Goal: Task Accomplishment & Management: Manage account settings

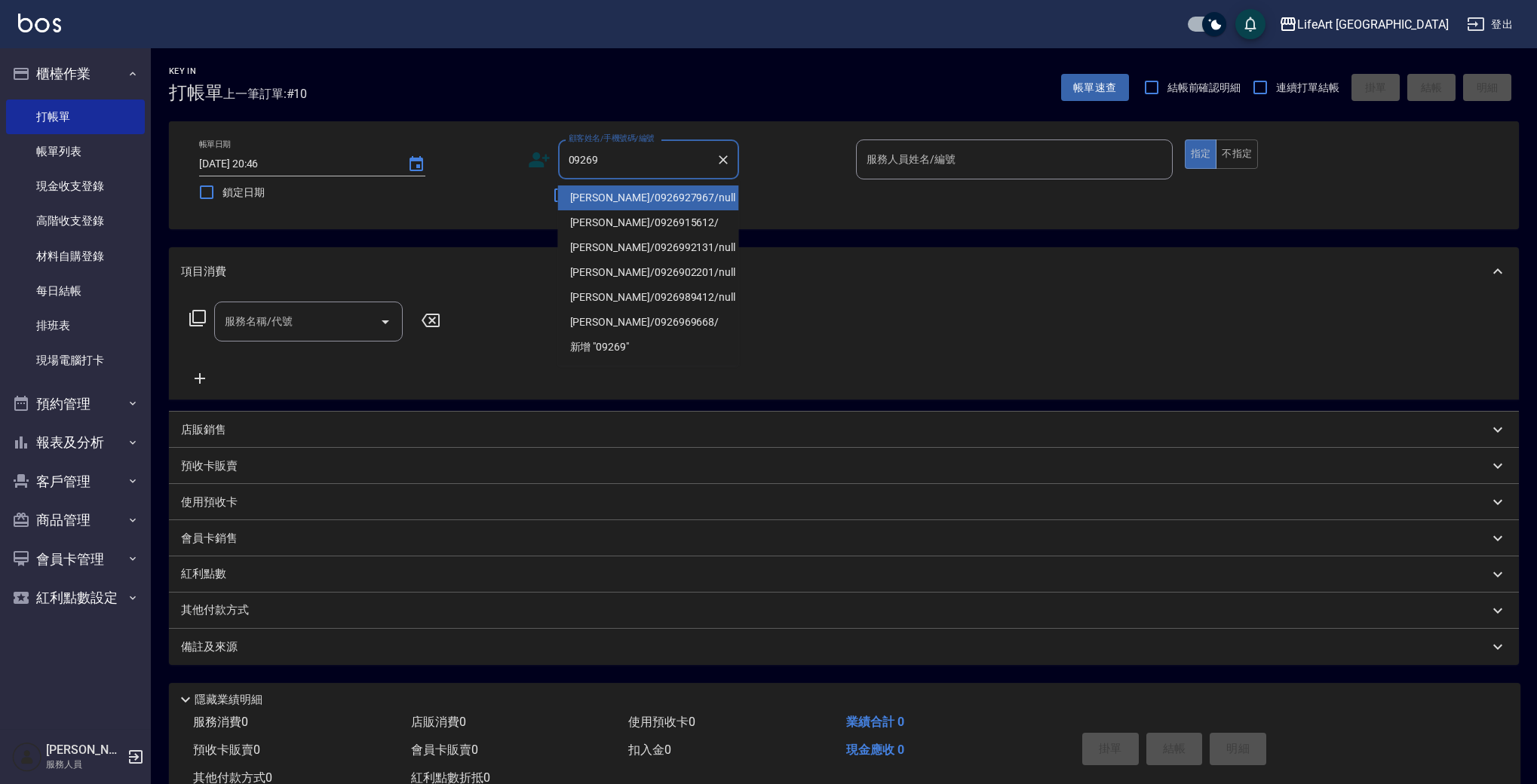
click at [646, 205] on li "[PERSON_NAME]/0926927967/null" at bounding box center [649, 198] width 181 height 25
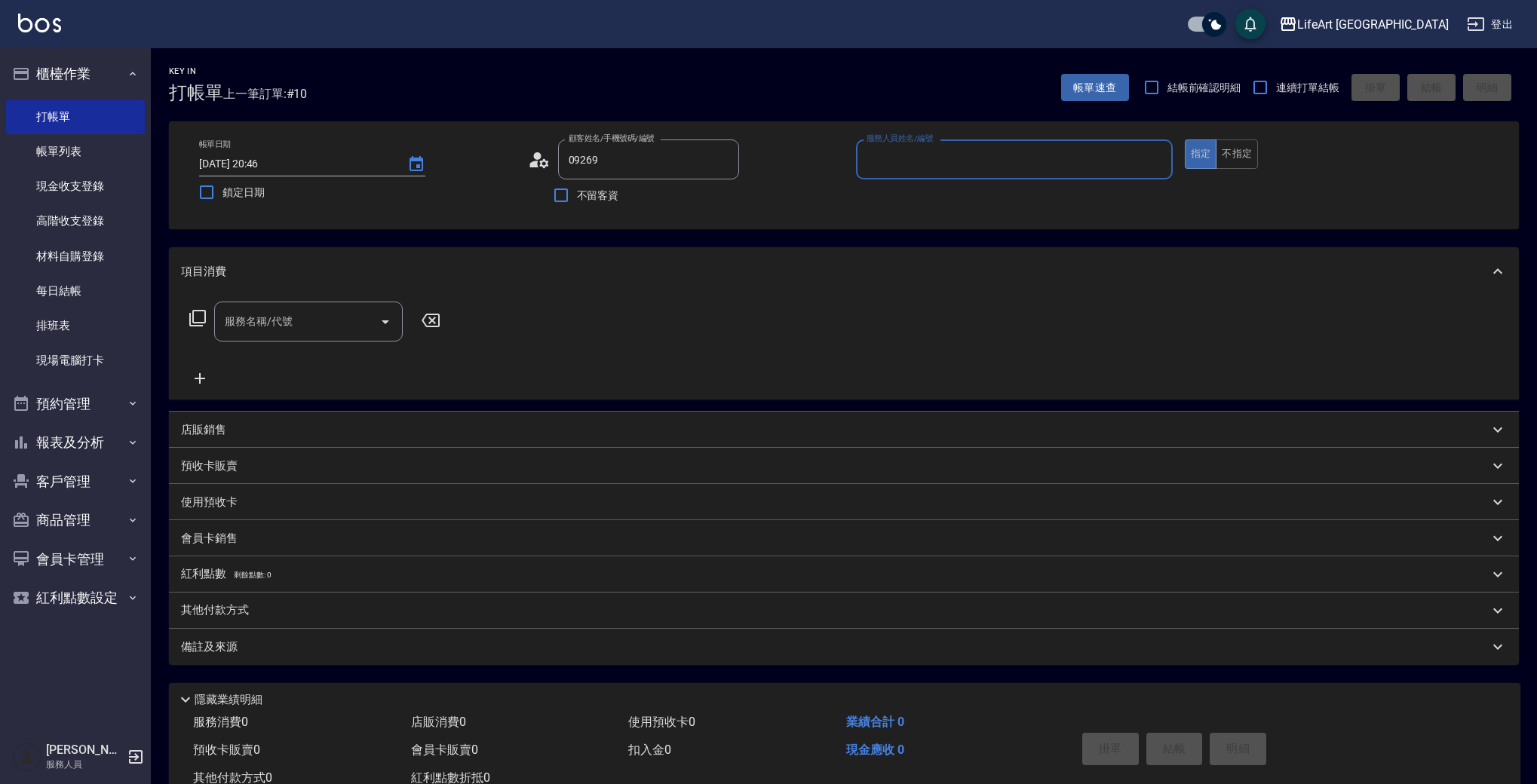
type input "[PERSON_NAME]/0926927967/null"
click at [944, 165] on input "服務人員姓名/編號" at bounding box center [1015, 159] width 304 height 26
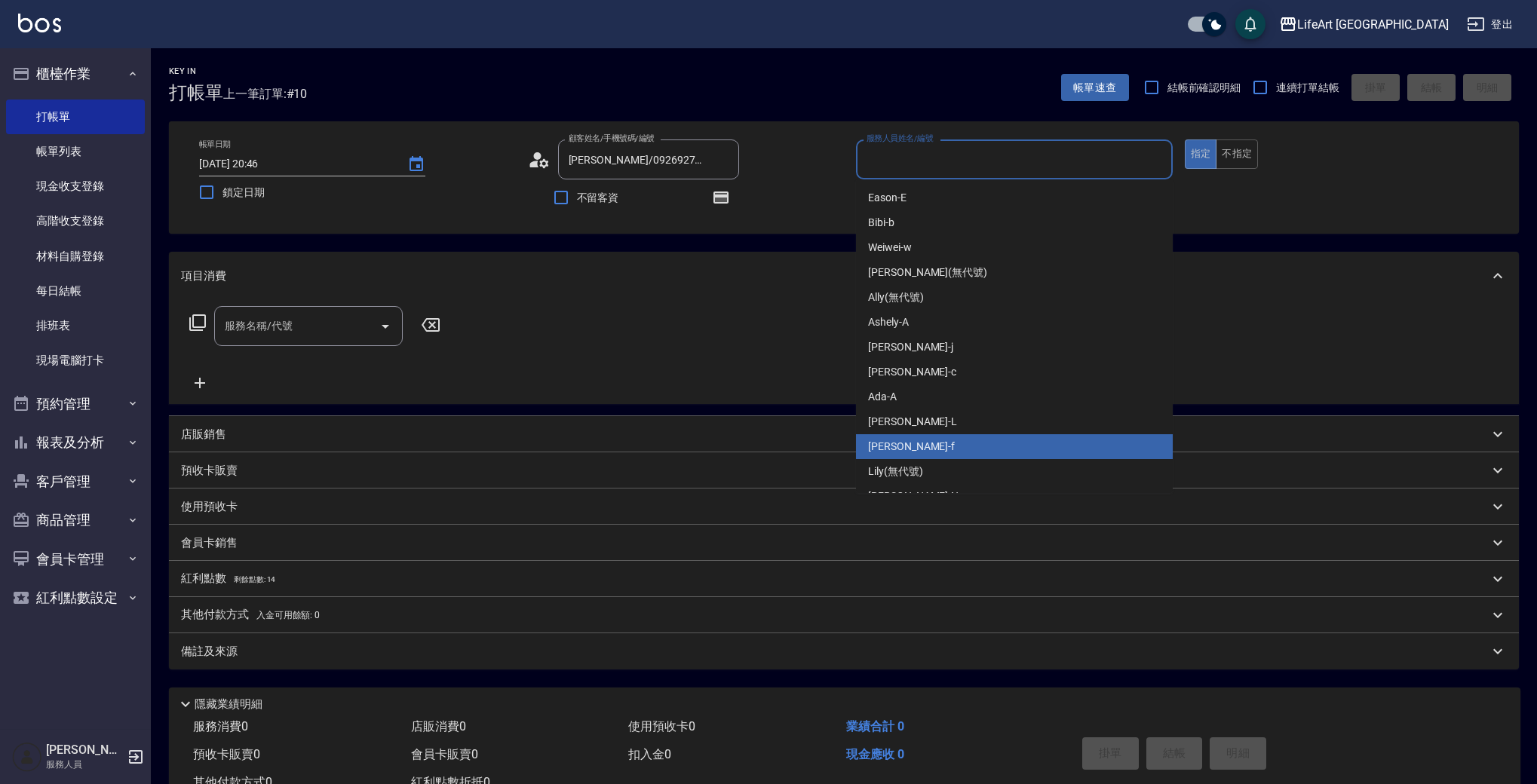
click at [902, 447] on span "Finney -f" at bounding box center [911, 447] width 87 height 16
type input "Finney-f"
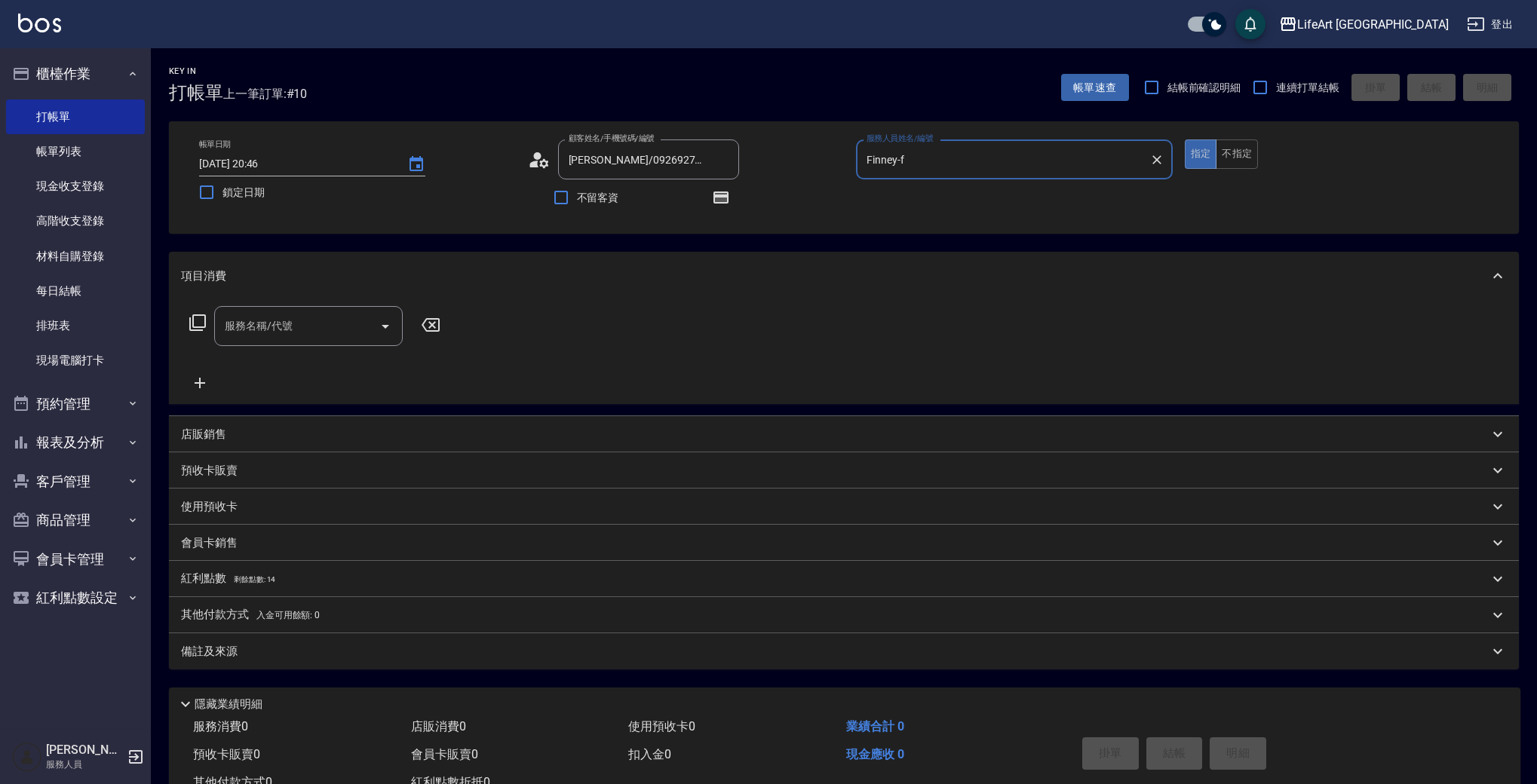
click at [281, 315] on div "服務名稱/代號 服務名稱/代號" at bounding box center [308, 326] width 189 height 40
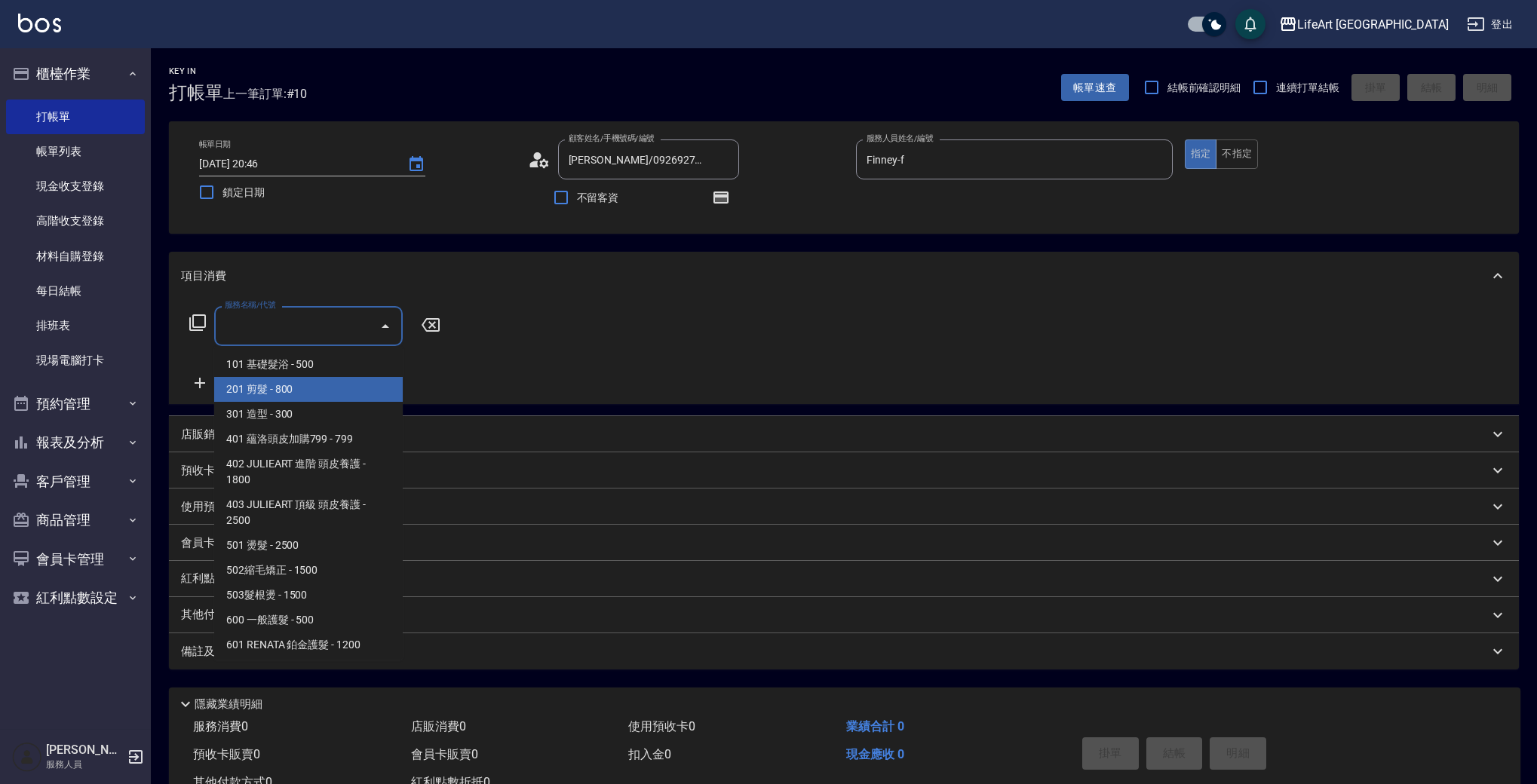
click at [320, 389] on span "201 剪髮 - 800" at bounding box center [308, 389] width 189 height 25
type input "201 剪髮(201)"
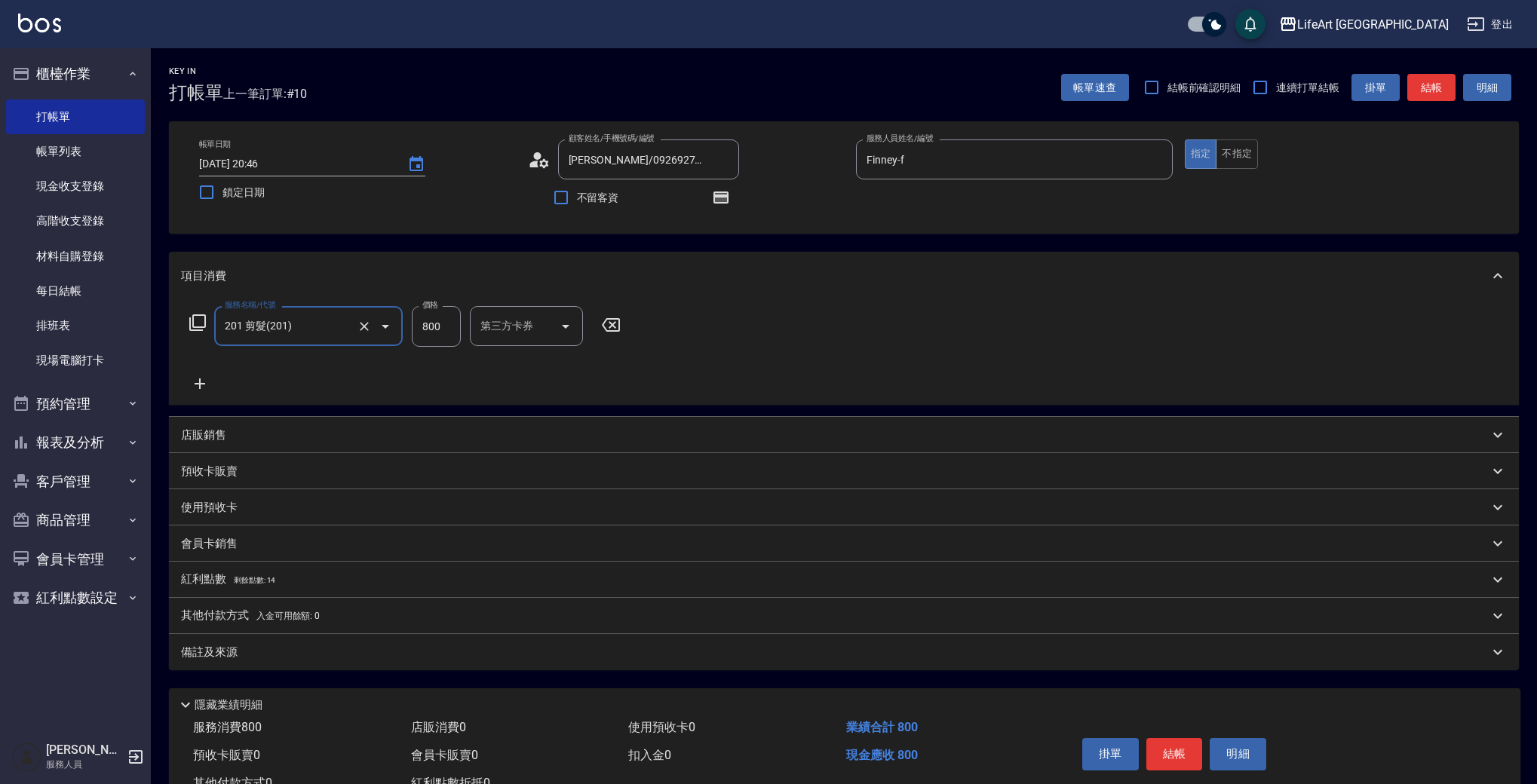
click at [192, 378] on icon at bounding box center [199, 384] width 38 height 18
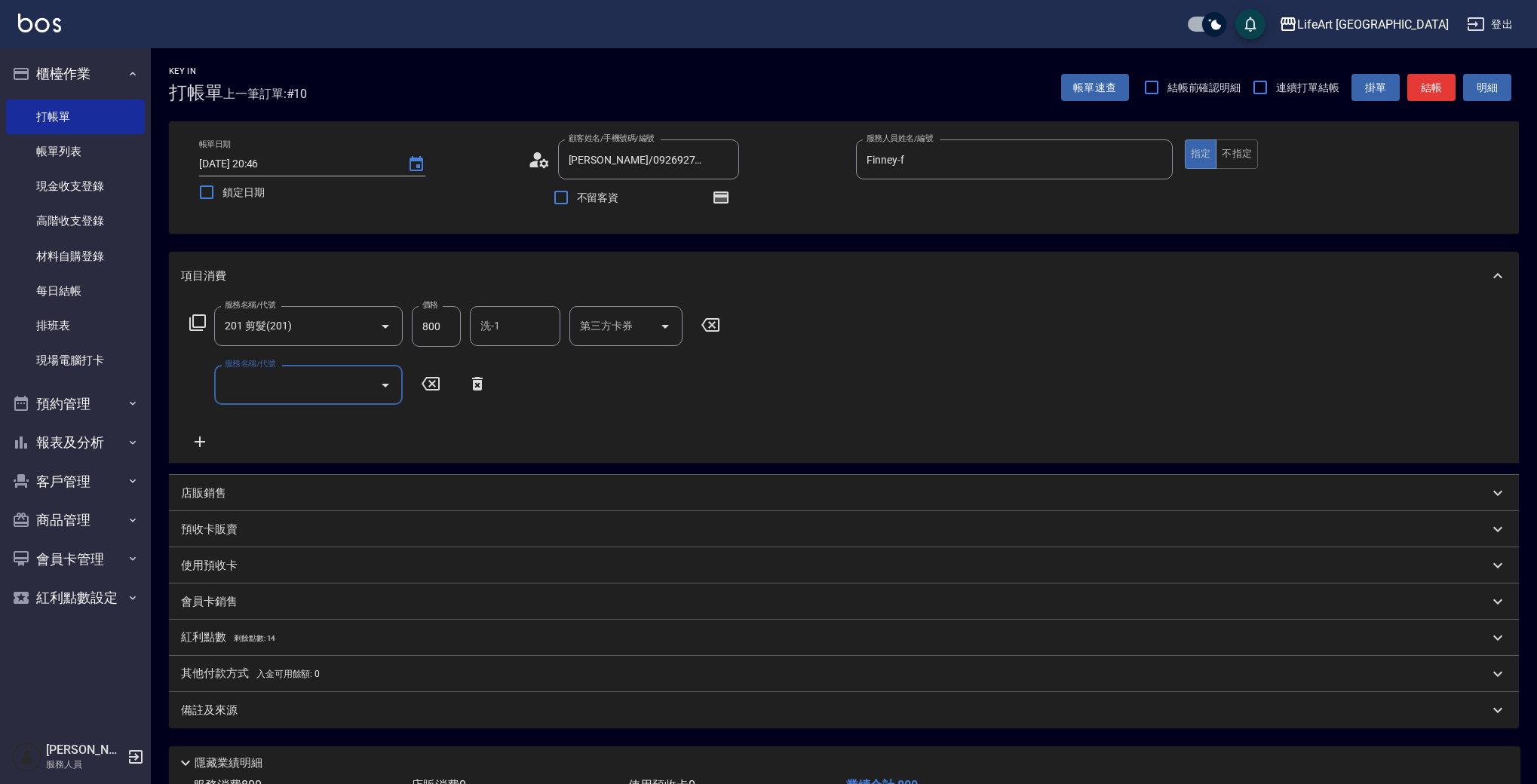
click at [281, 380] on div "服務名稱/代號 服務名稱/代號" at bounding box center [308, 385] width 189 height 40
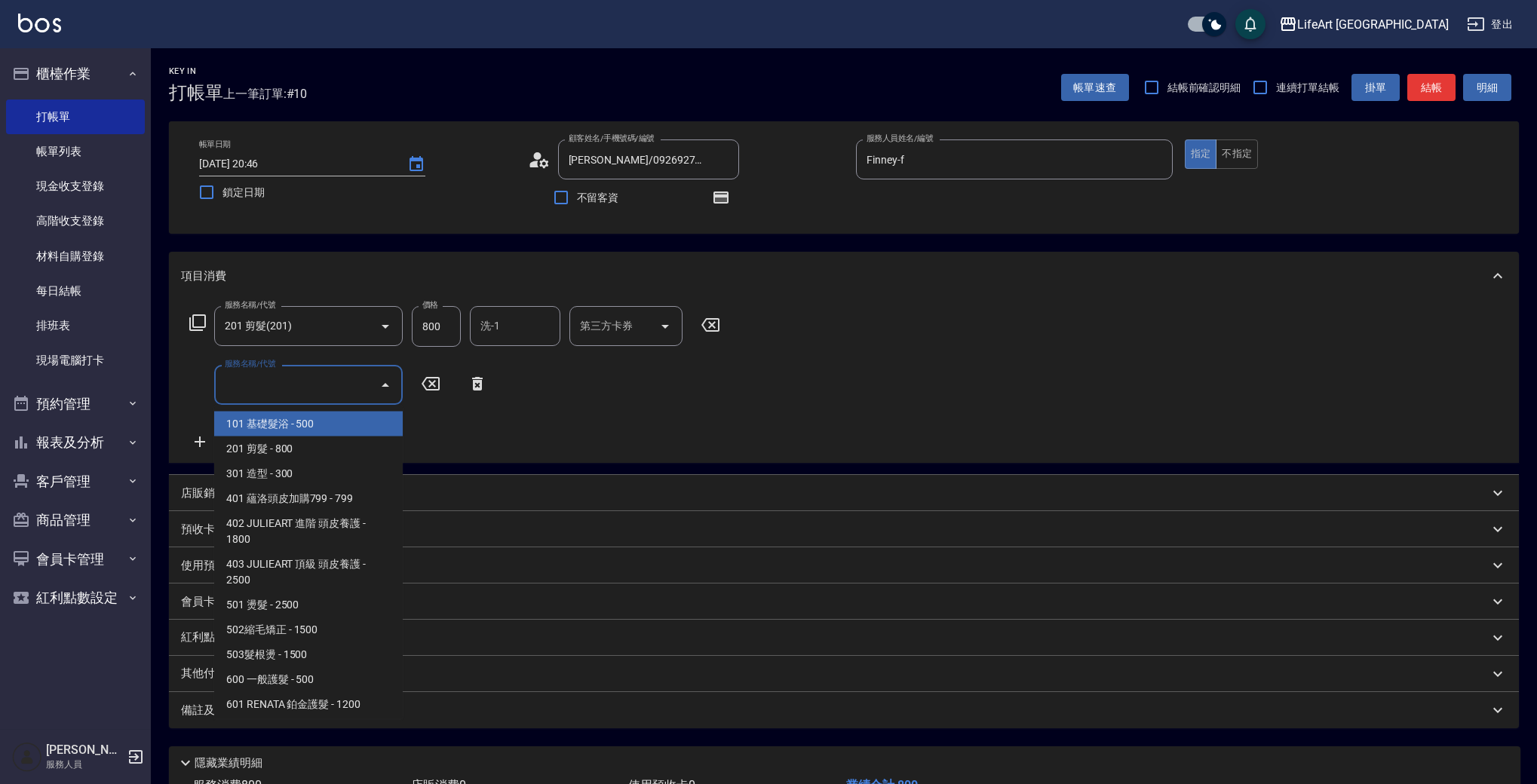
click at [339, 387] on input "服務名稱/代號" at bounding box center [297, 385] width 153 height 26
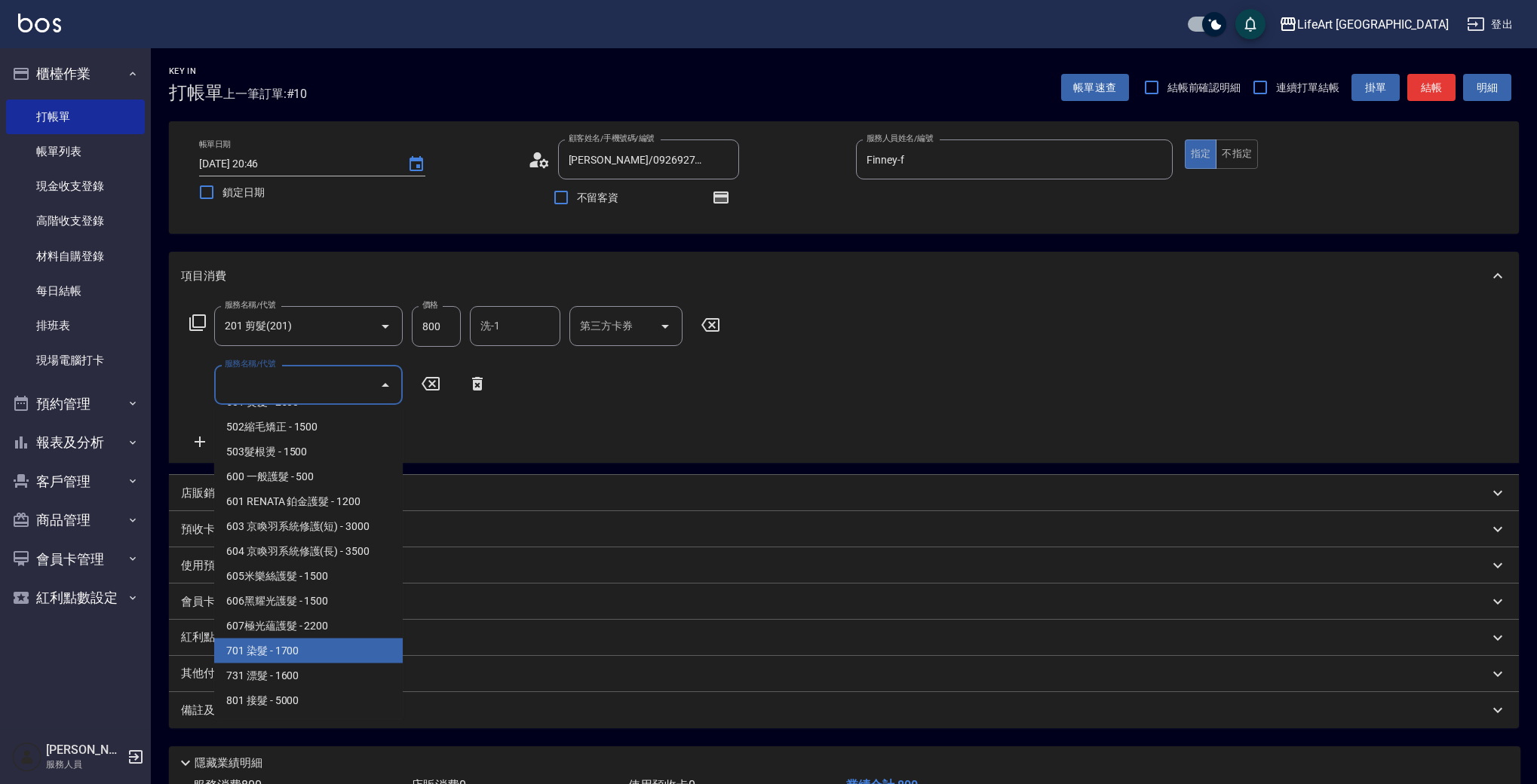
drag, startPoint x: 322, startPoint y: 650, endPoint x: 370, endPoint y: 565, distance: 97.6
click at [323, 650] on span "701 染髮 - 1700" at bounding box center [308, 651] width 189 height 25
type input "701 染髮(701)"
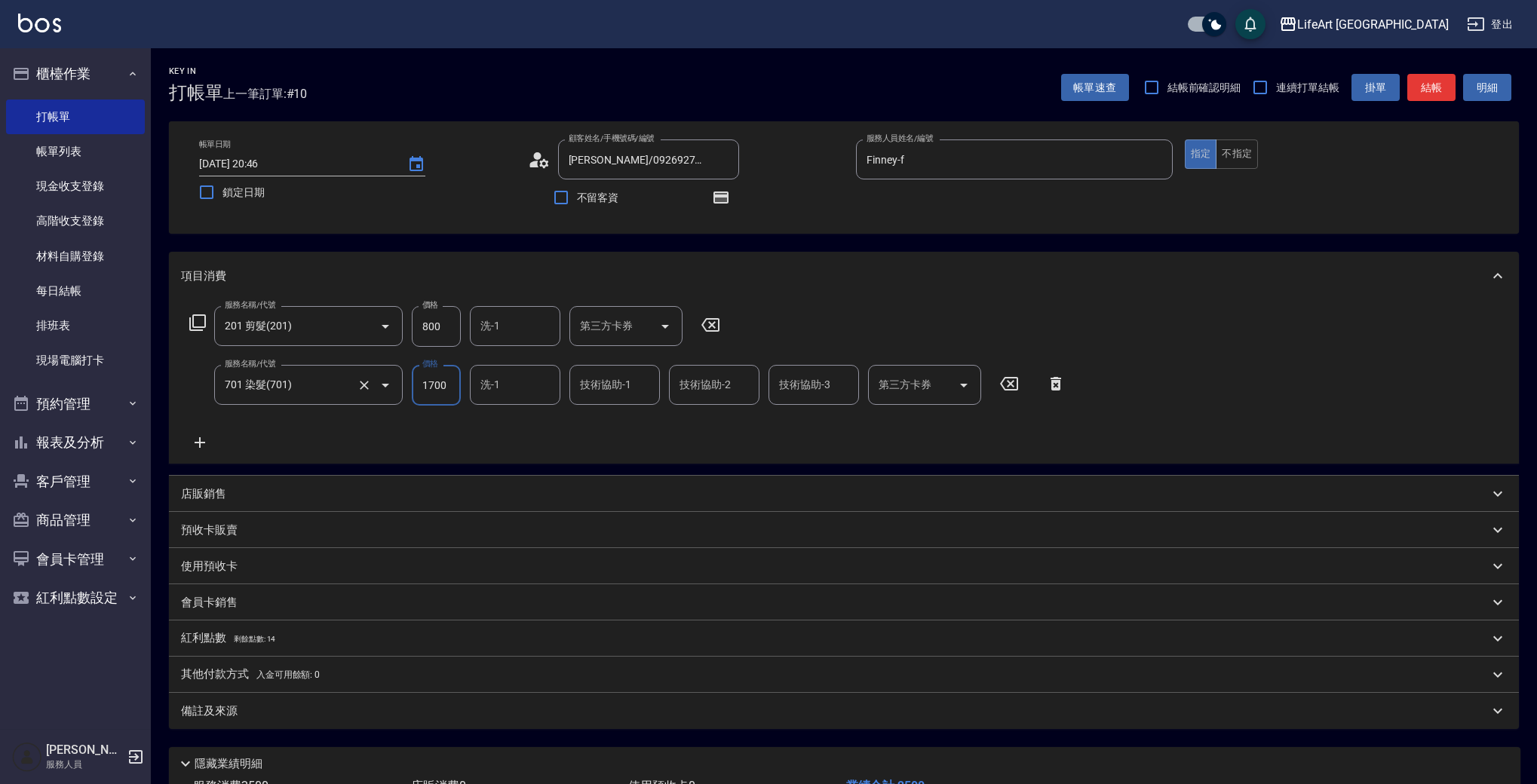
drag, startPoint x: 447, startPoint y: 380, endPoint x: 392, endPoint y: 379, distance: 55.0
click at [392, 379] on div "服務名稱/代號 701 染髮(701) 服務名稱/代號 價格 1700 價格 洗-1 洗-1 技術協助-1 技術協助-1 技術協助-2 技術協助-2 技術協助…" at bounding box center [628, 385] width 894 height 41
type input "2140"
click at [236, 634] on p "紅利點數 剩餘點數: 14" at bounding box center [228, 639] width 94 height 17
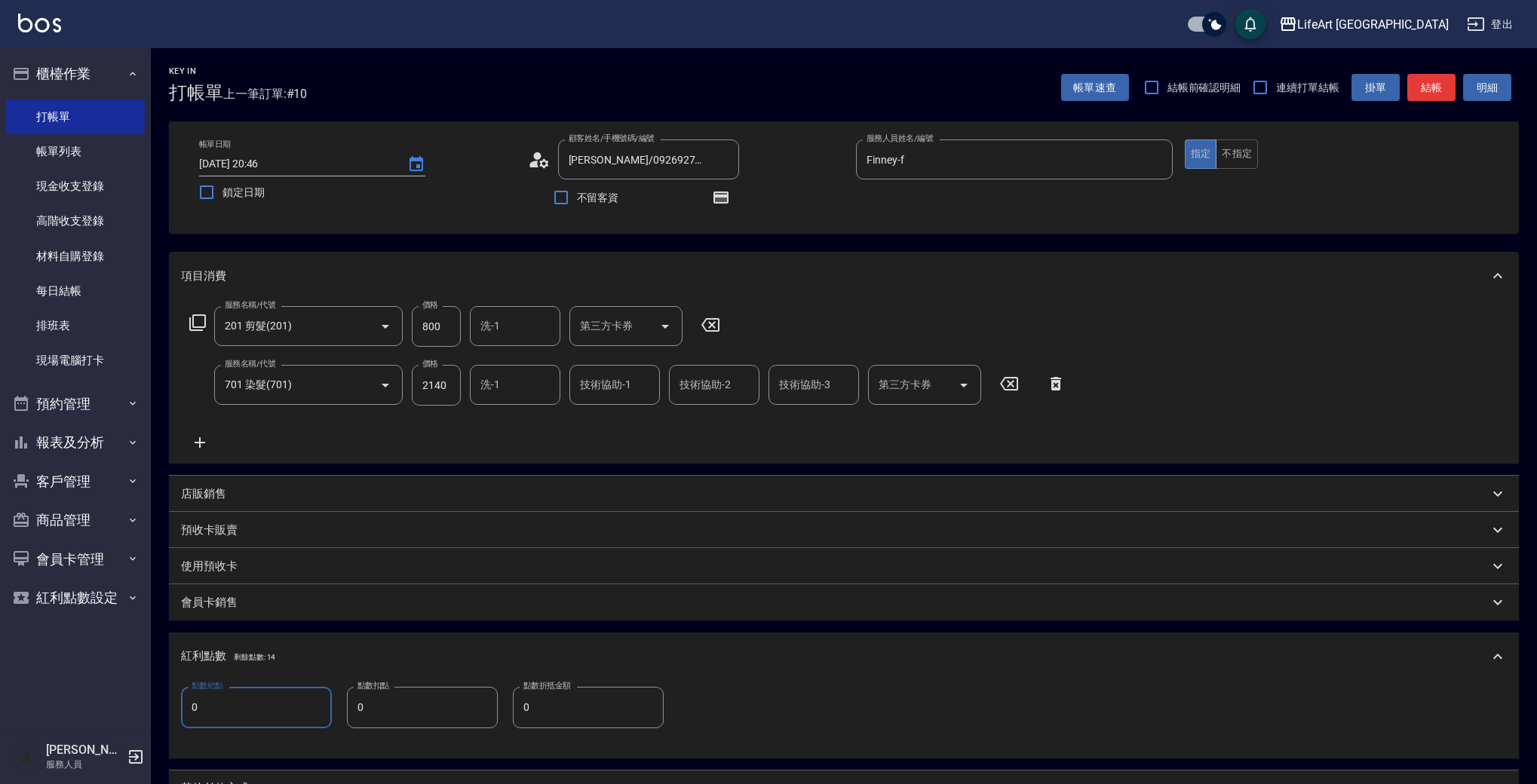
drag, startPoint x: 249, startPoint y: 707, endPoint x: 158, endPoint y: 684, distance: 93.9
click at [158, 684] on div "Key In 打帳單 上一筆訂單:#10 帳單速查 結帳前確認明細 連續打單結帳 掛單 結帳 明細 帳單日期 2025/08/15 20:46 鎖定日期 顧客…" at bounding box center [844, 527] width 1387 height 959
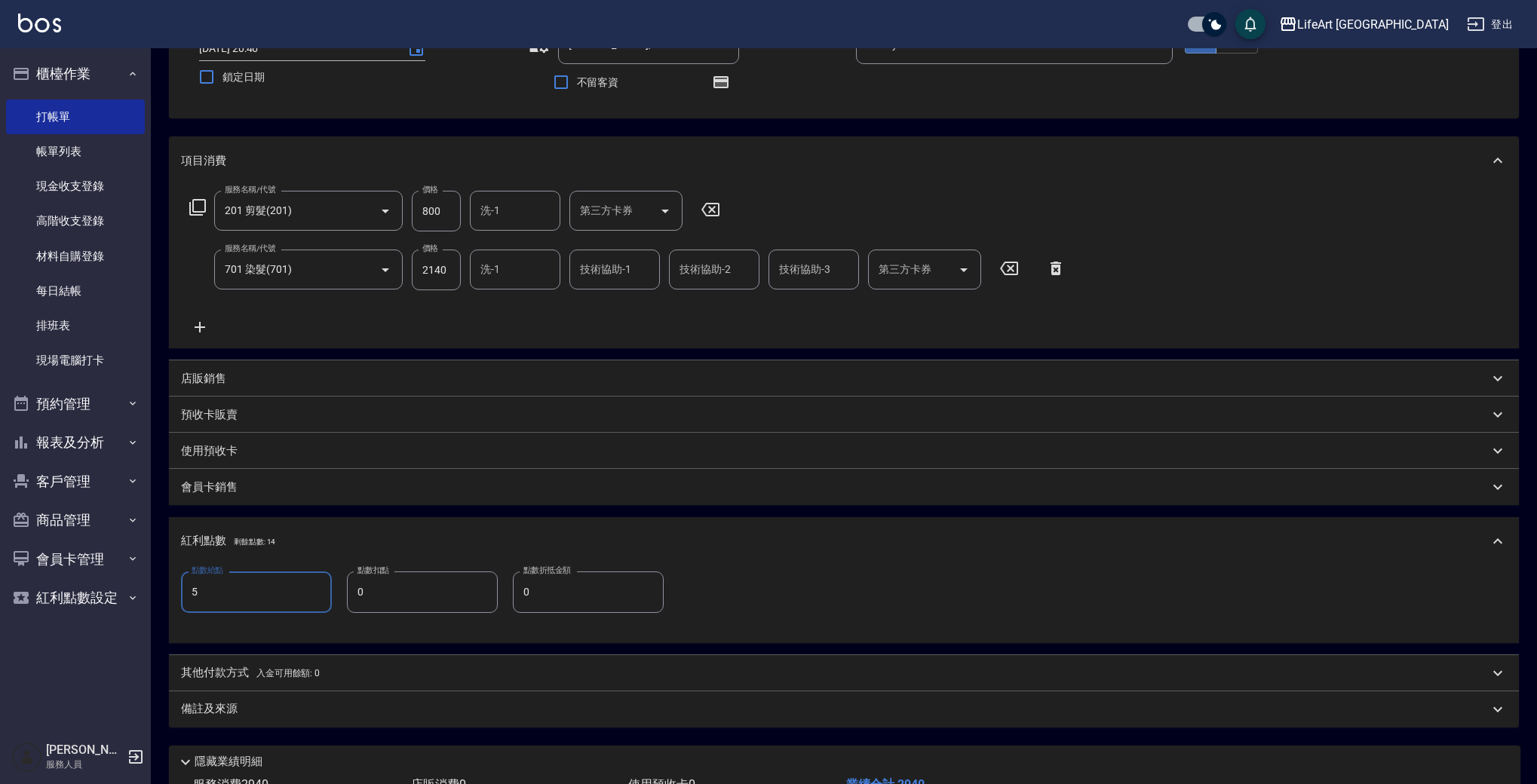
scroll to position [228, 0]
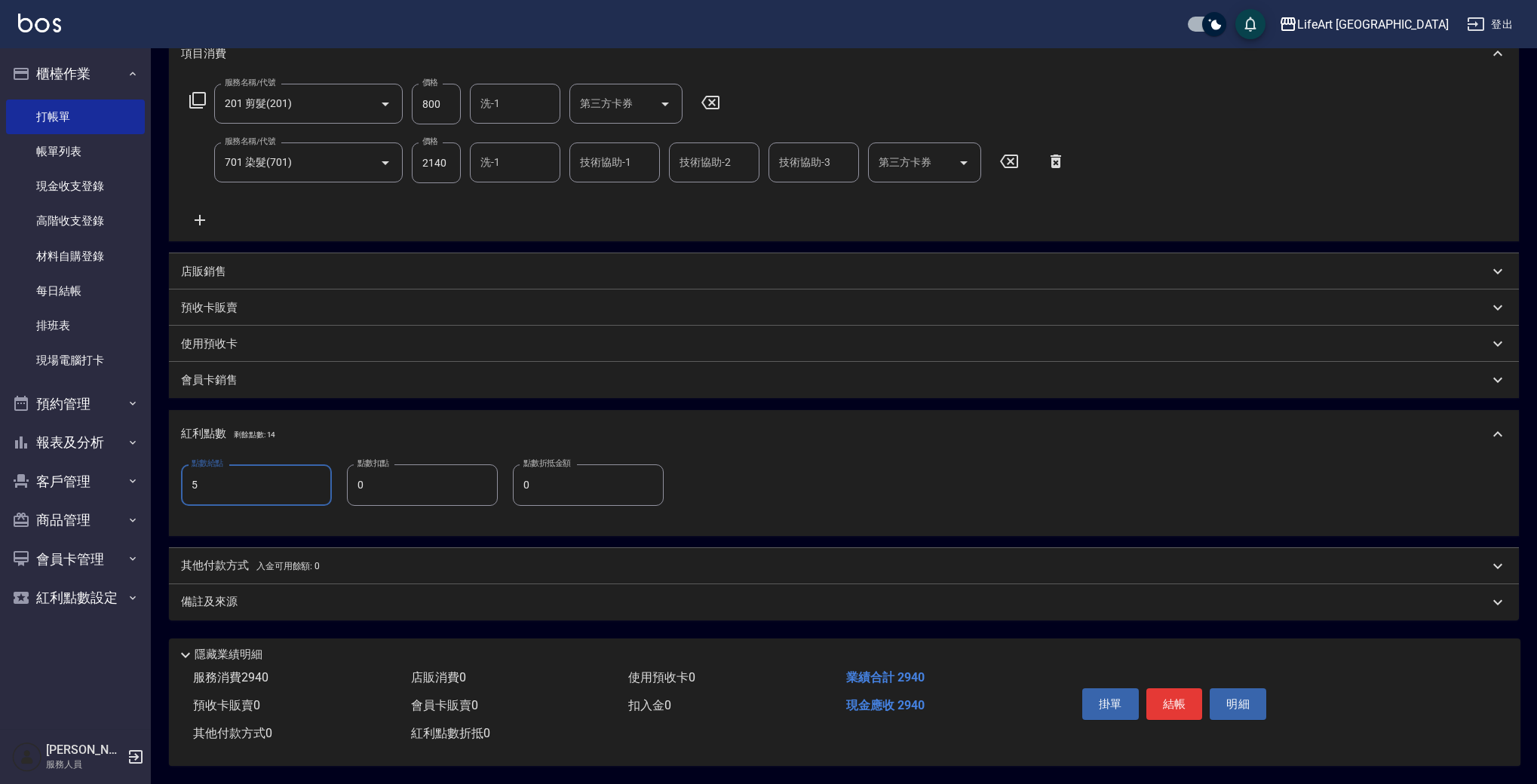
type input "5"
drag, startPoint x: 232, startPoint y: 607, endPoint x: 278, endPoint y: 612, distance: 46.3
click at [232, 607] on div "備註及來源" at bounding box center [843, 602] width 1350 height 36
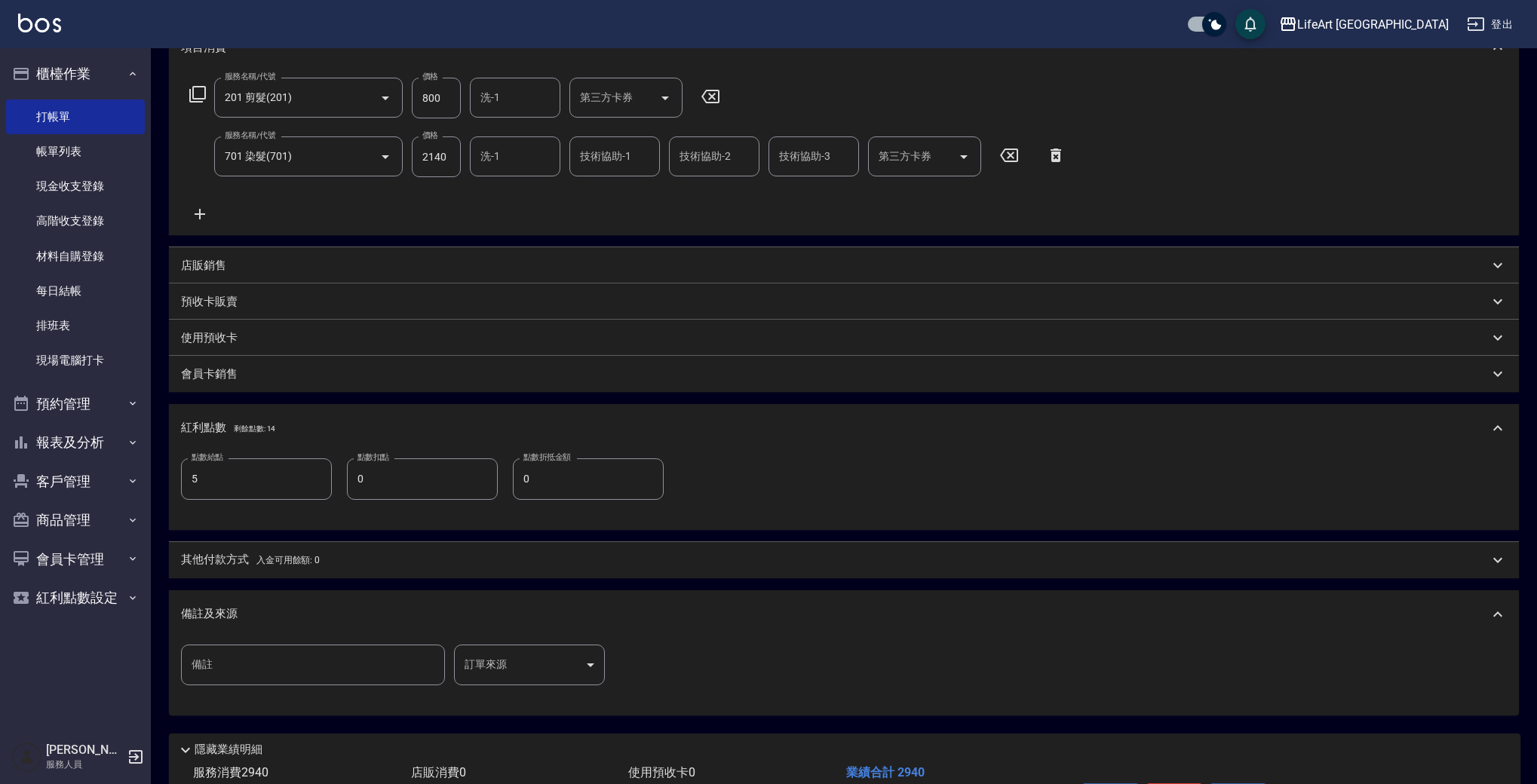
click at [548, 664] on body "LifeArt 蘆洲 登出 櫃檯作業 打帳單 帳單列表 現金收支登錄 高階收支登錄 材料自購登錄 每日結帳 排班表 現場電腦打卡 預約管理 預約管理 單日預約…" at bounding box center [768, 325] width 1537 height 1107
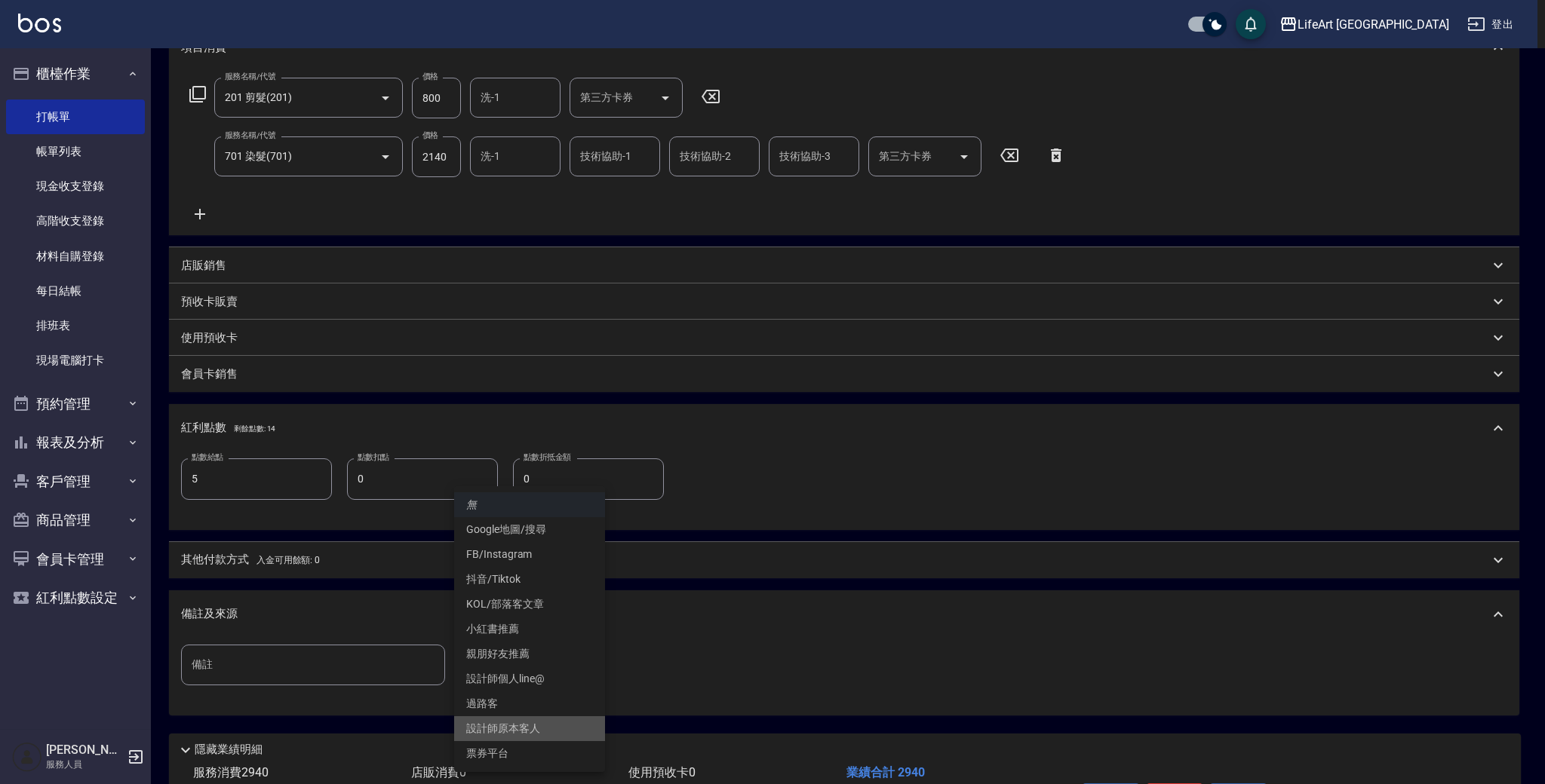
click at [539, 722] on li "設計師原本客人" at bounding box center [529, 729] width 151 height 25
type input "設計師原本客人"
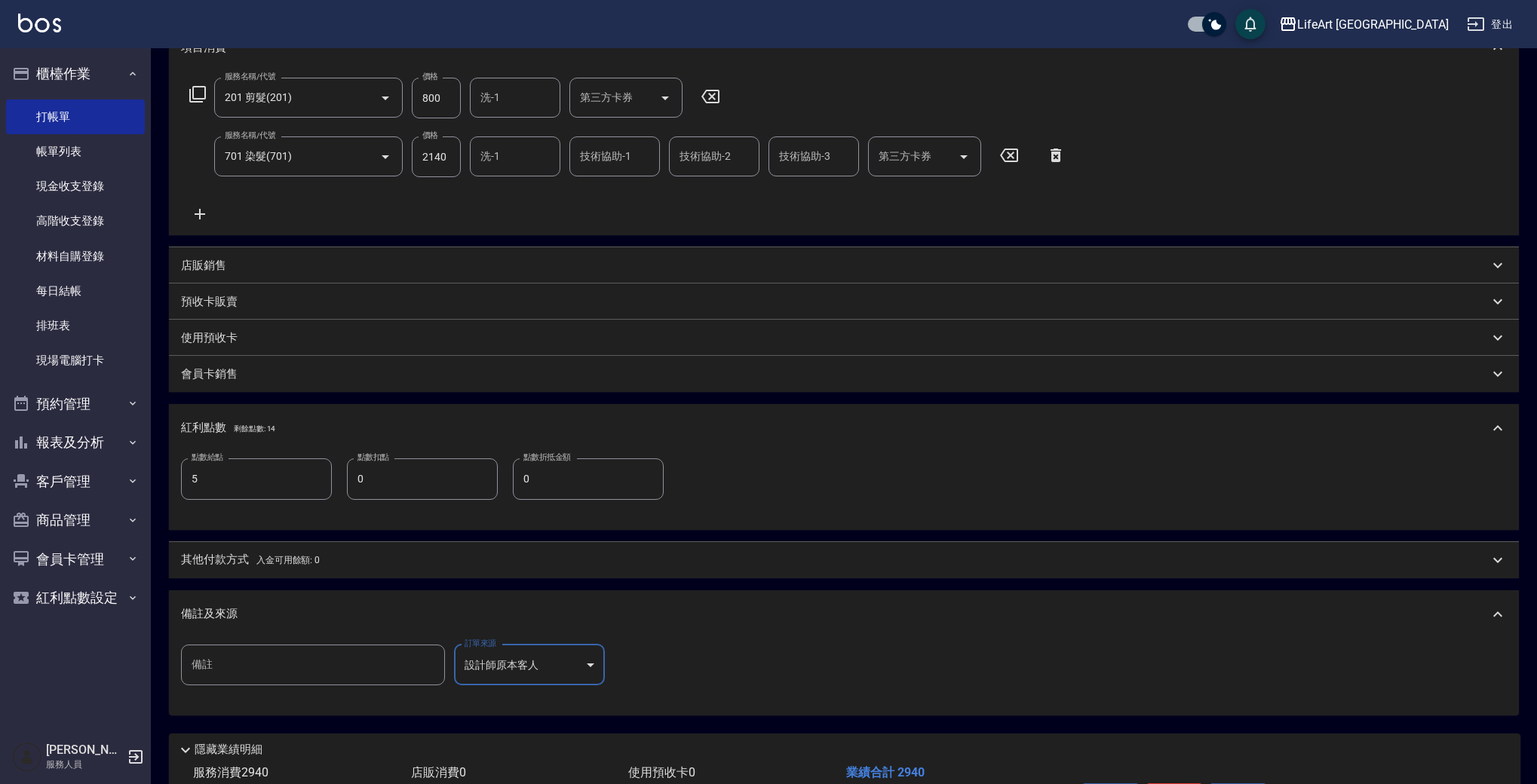
scroll to position [0, 0]
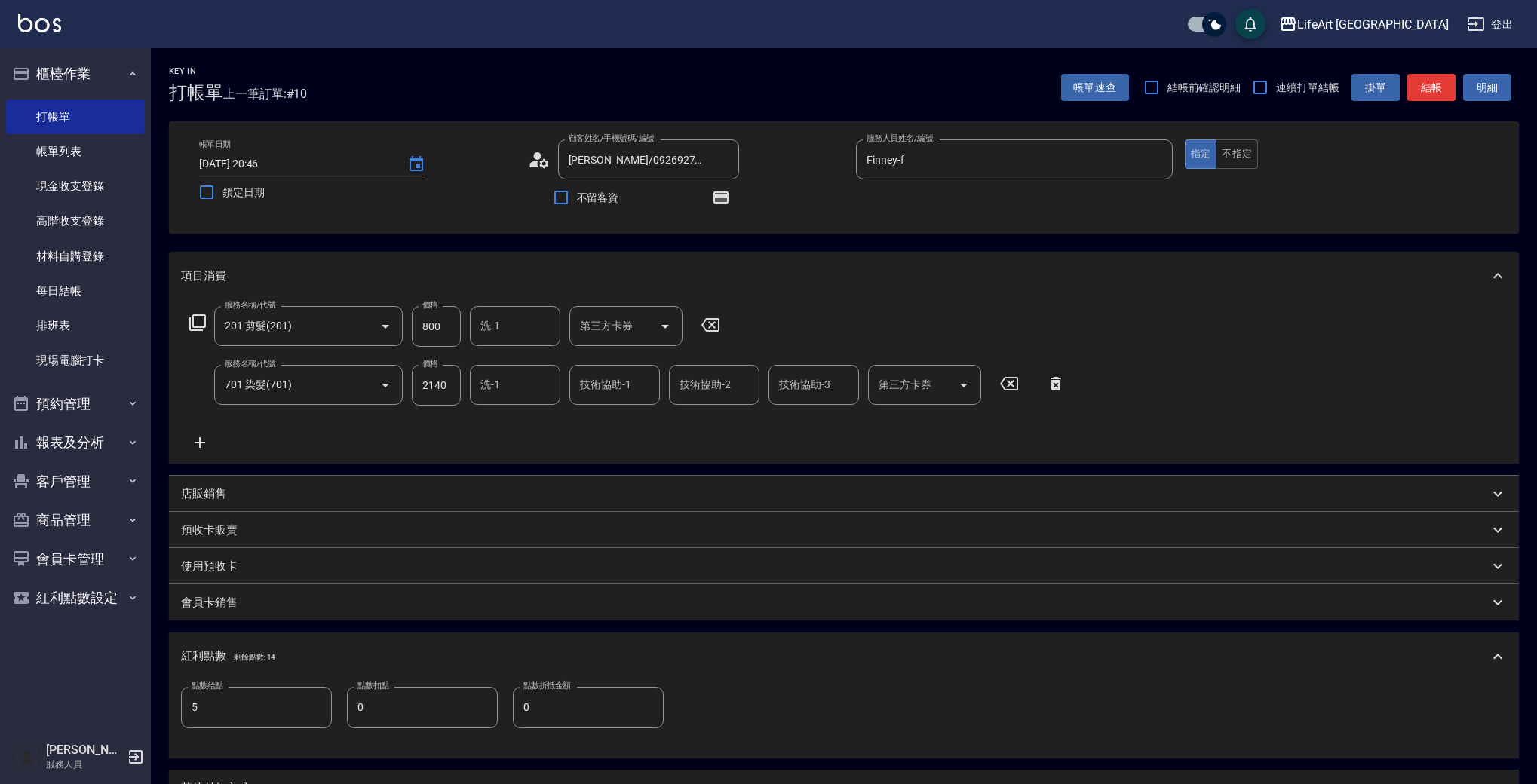
click at [1433, 77] on button "結帳" at bounding box center [1431, 87] width 48 height 28
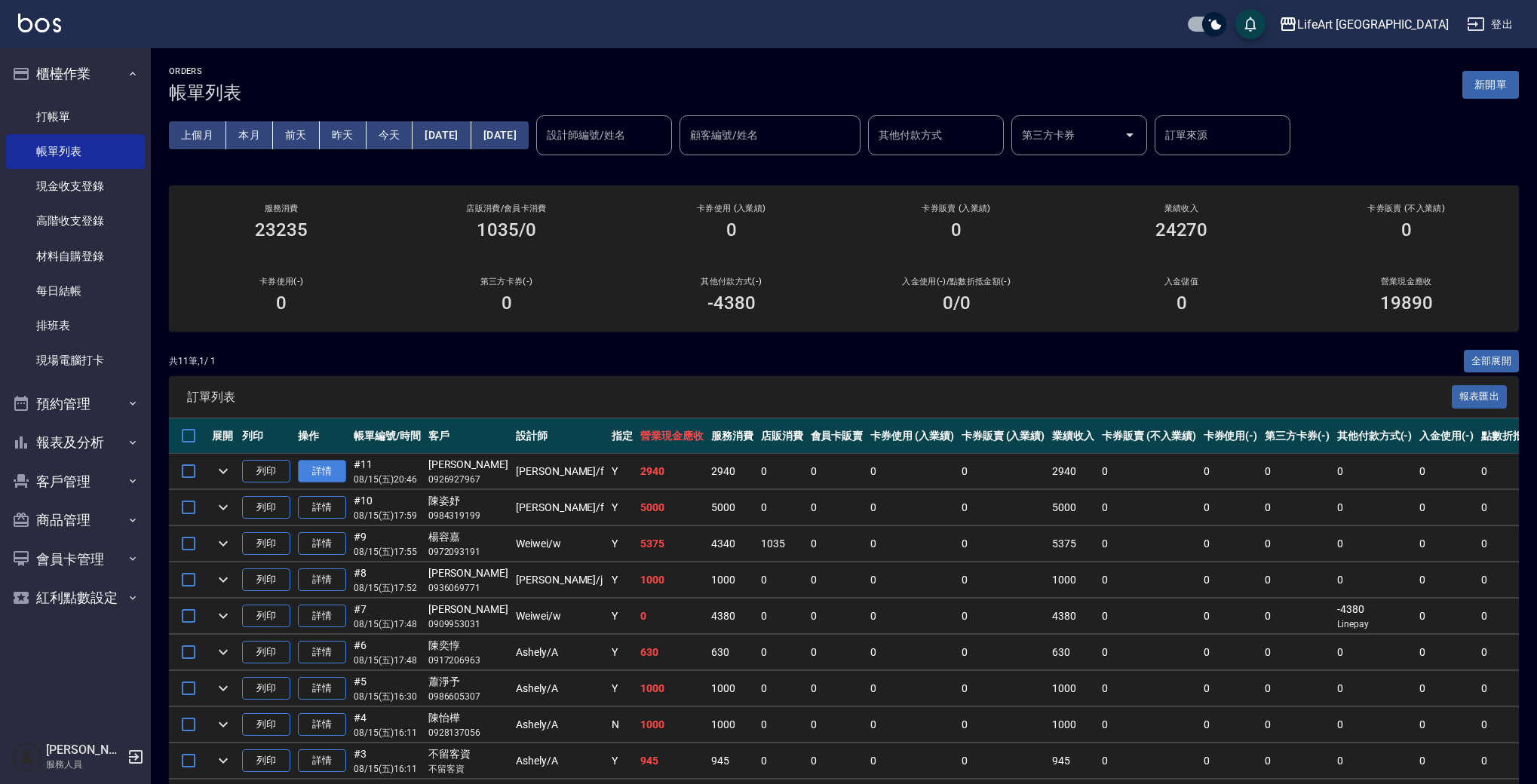
click at [337, 464] on link "詳情" at bounding box center [322, 471] width 48 height 24
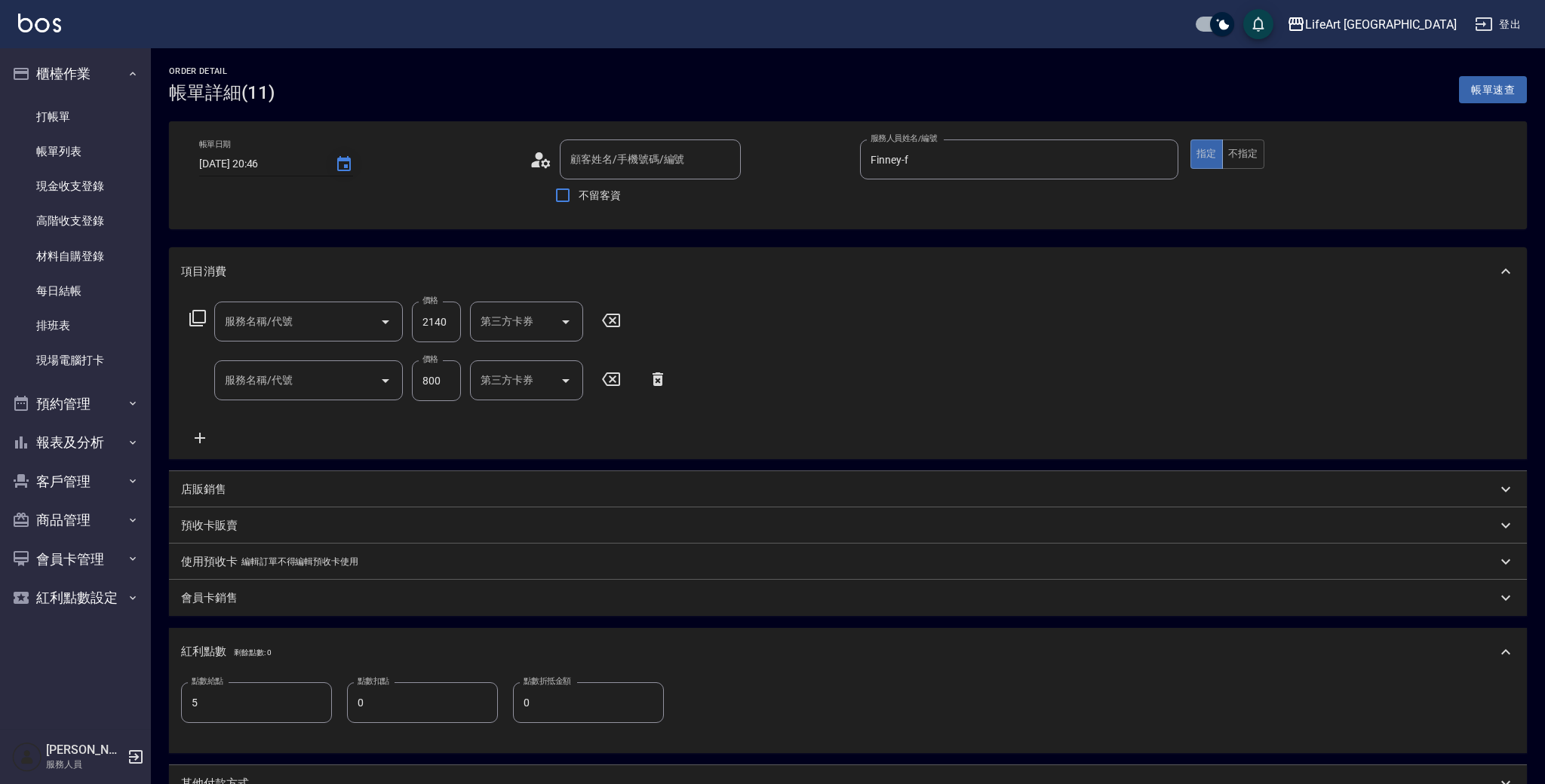
type input "2025/08/15 20:46"
type input "劉宜榛/0926927967/null"
type input "Finney-f"
type input "5"
type input "701 染髮(701)"
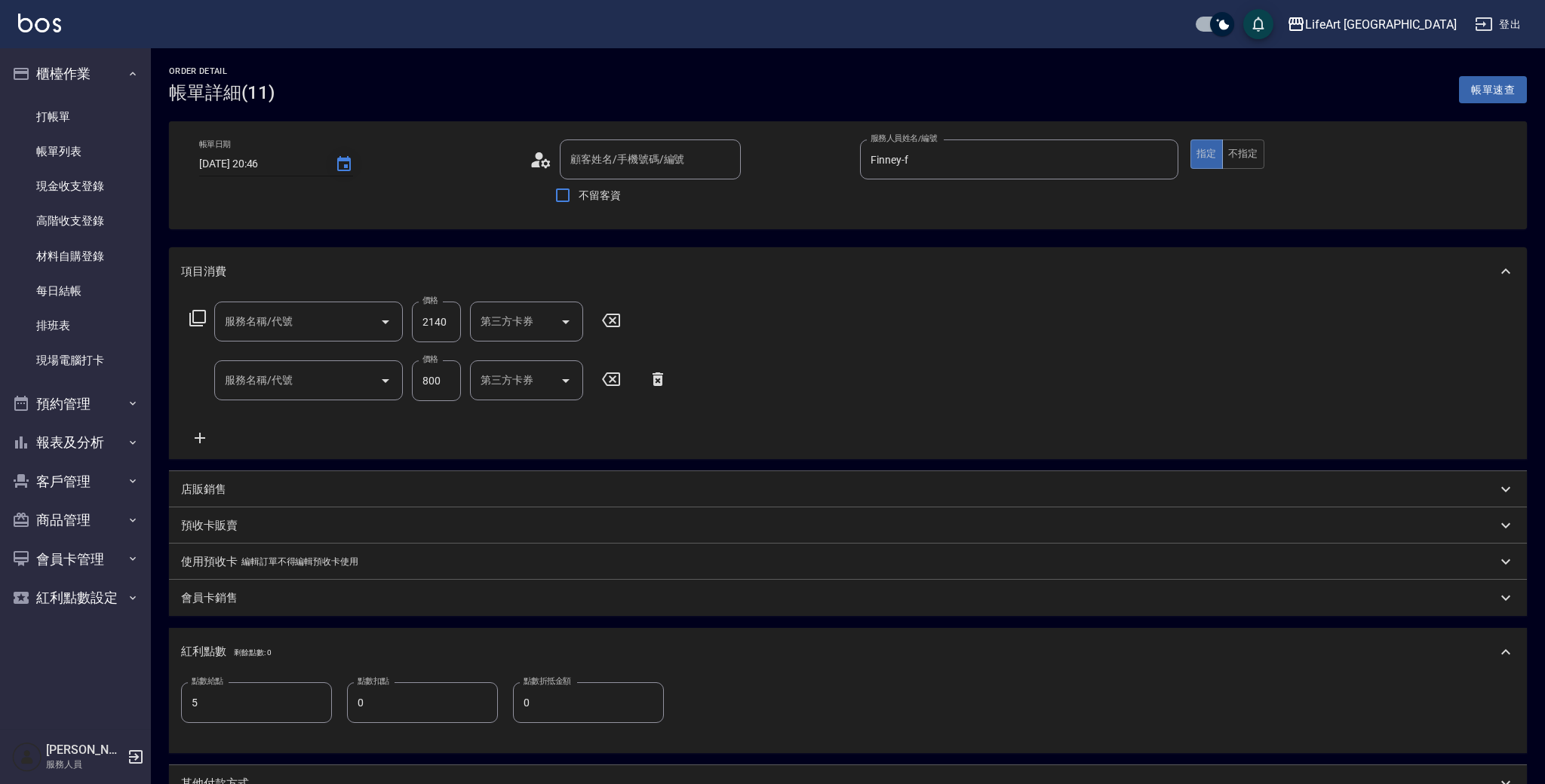
type input "201 剪髮(201)"
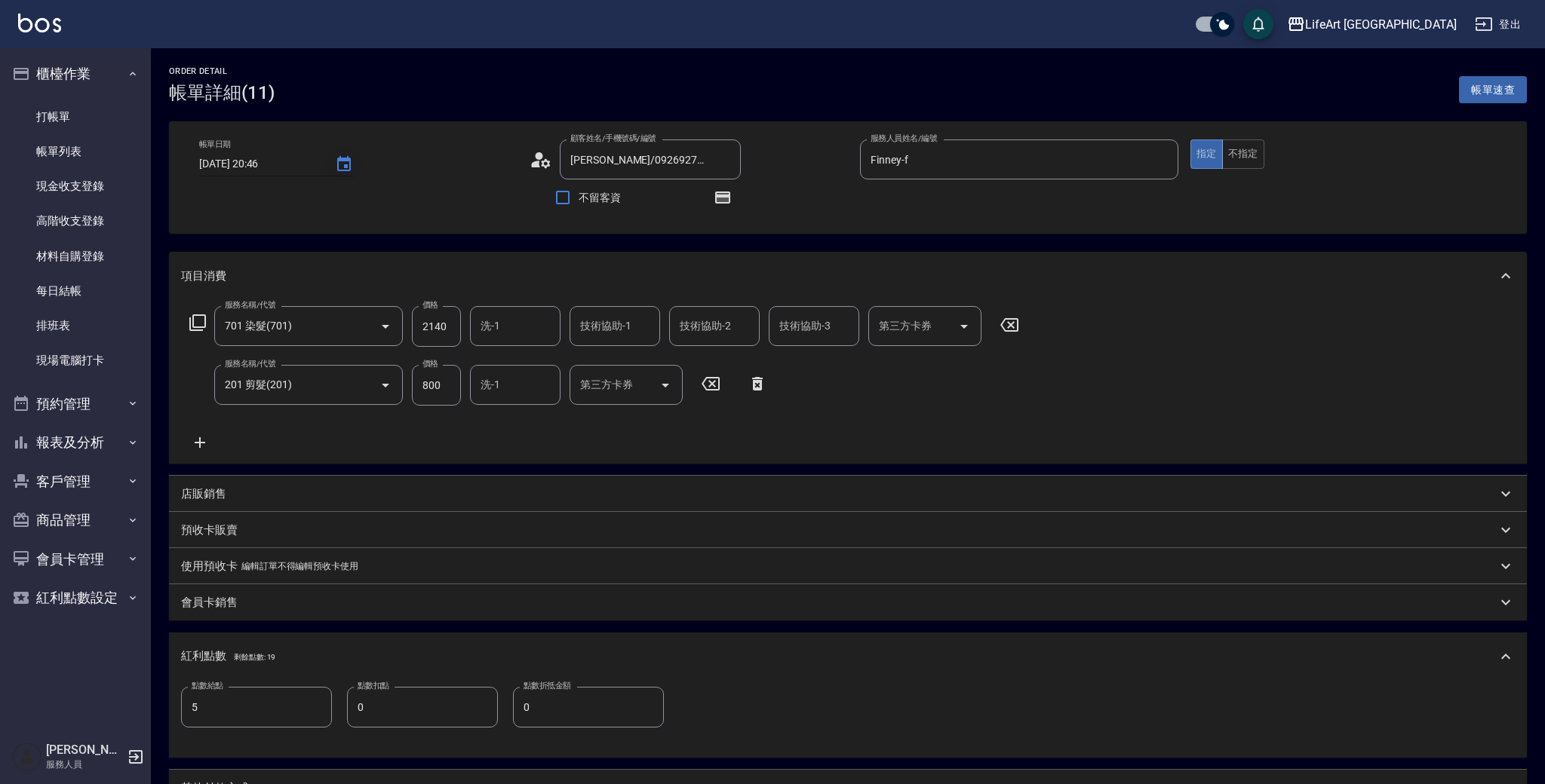
click at [345, 169] on icon "Choose date, selected date is 2025-08-15" at bounding box center [344, 164] width 14 height 15
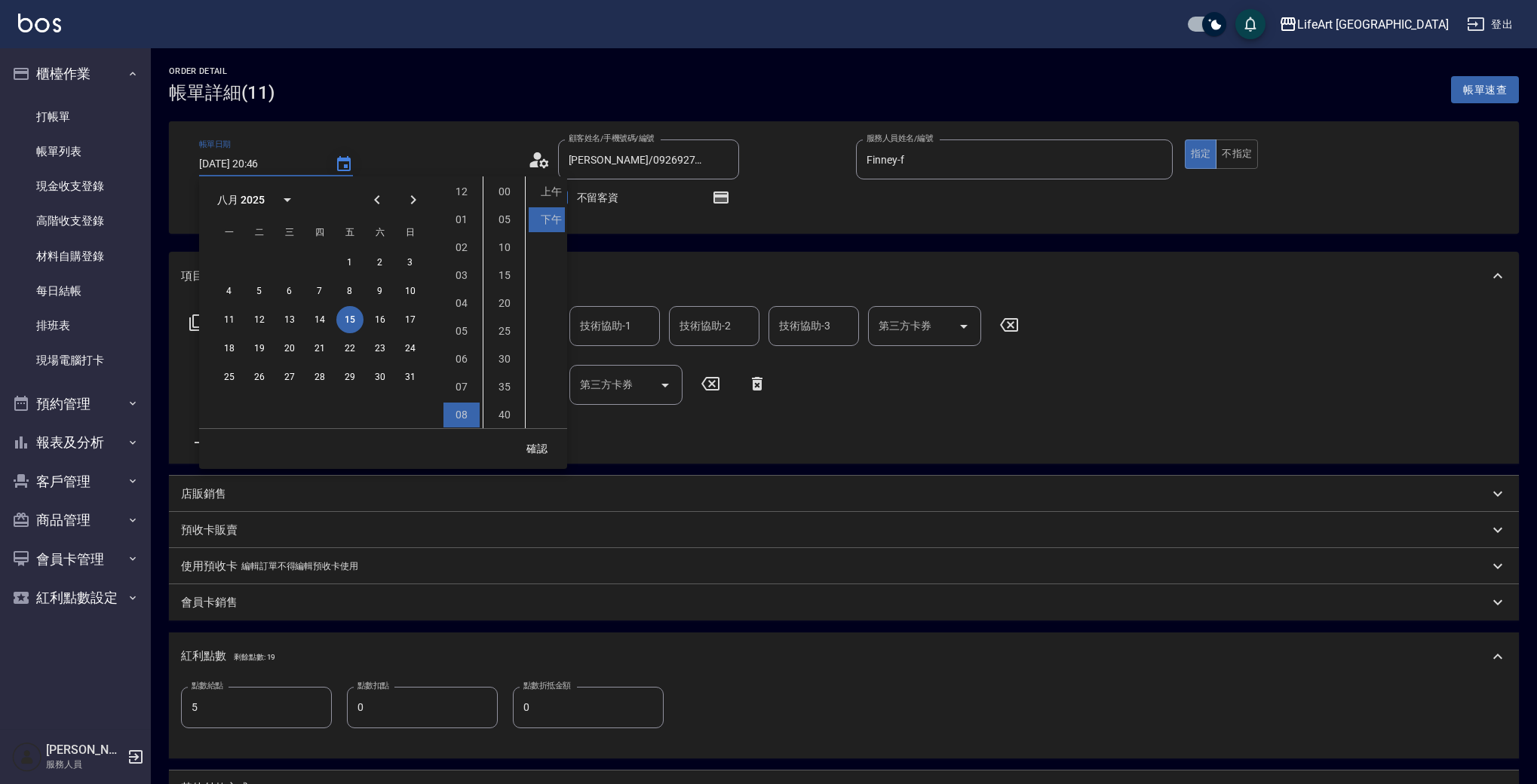
scroll to position [84, 0]
click at [372, 325] on button "16" at bounding box center [379, 319] width 27 height 27
type input "2025/08/16 20:46"
drag, startPoint x: 534, startPoint y: 443, endPoint x: 527, endPoint y: 438, distance: 8.6
click at [534, 443] on button "確認" at bounding box center [537, 449] width 48 height 28
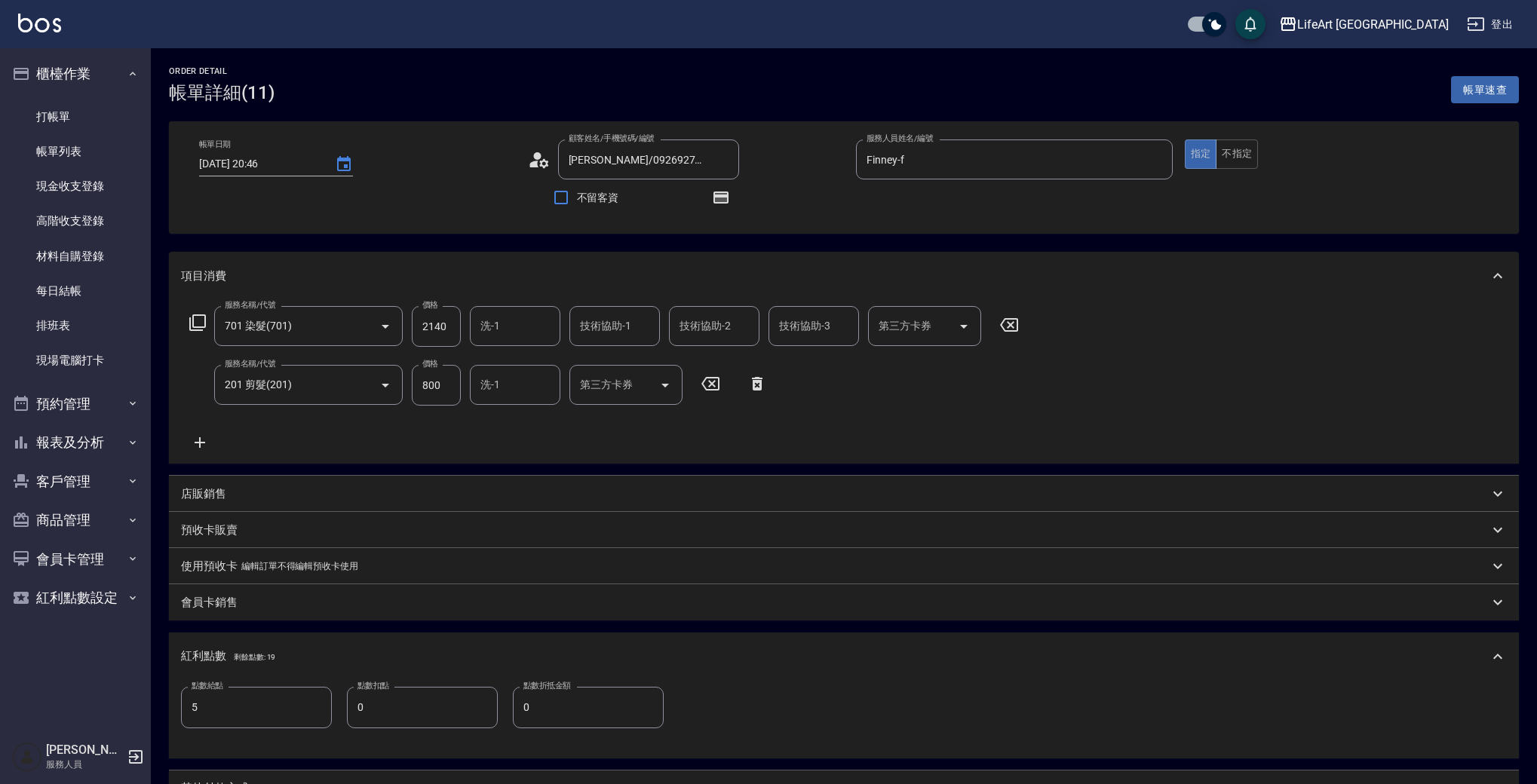
click at [489, 330] on div "洗-1 洗-1" at bounding box center [515, 326] width 90 height 40
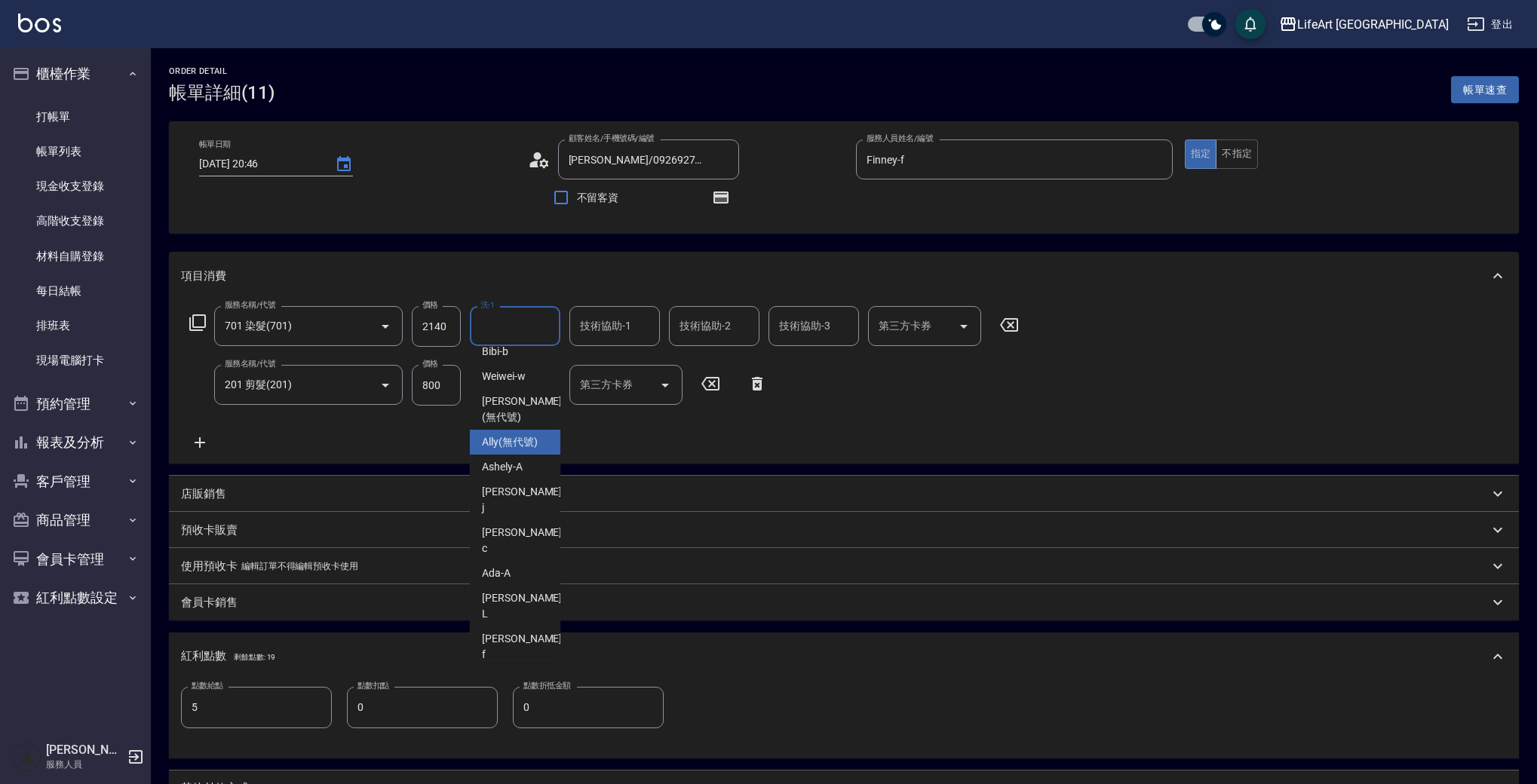
click at [533, 447] on span "Ally (無代號)" at bounding box center [510, 442] width 56 height 16
type input "Ally(無代號)"
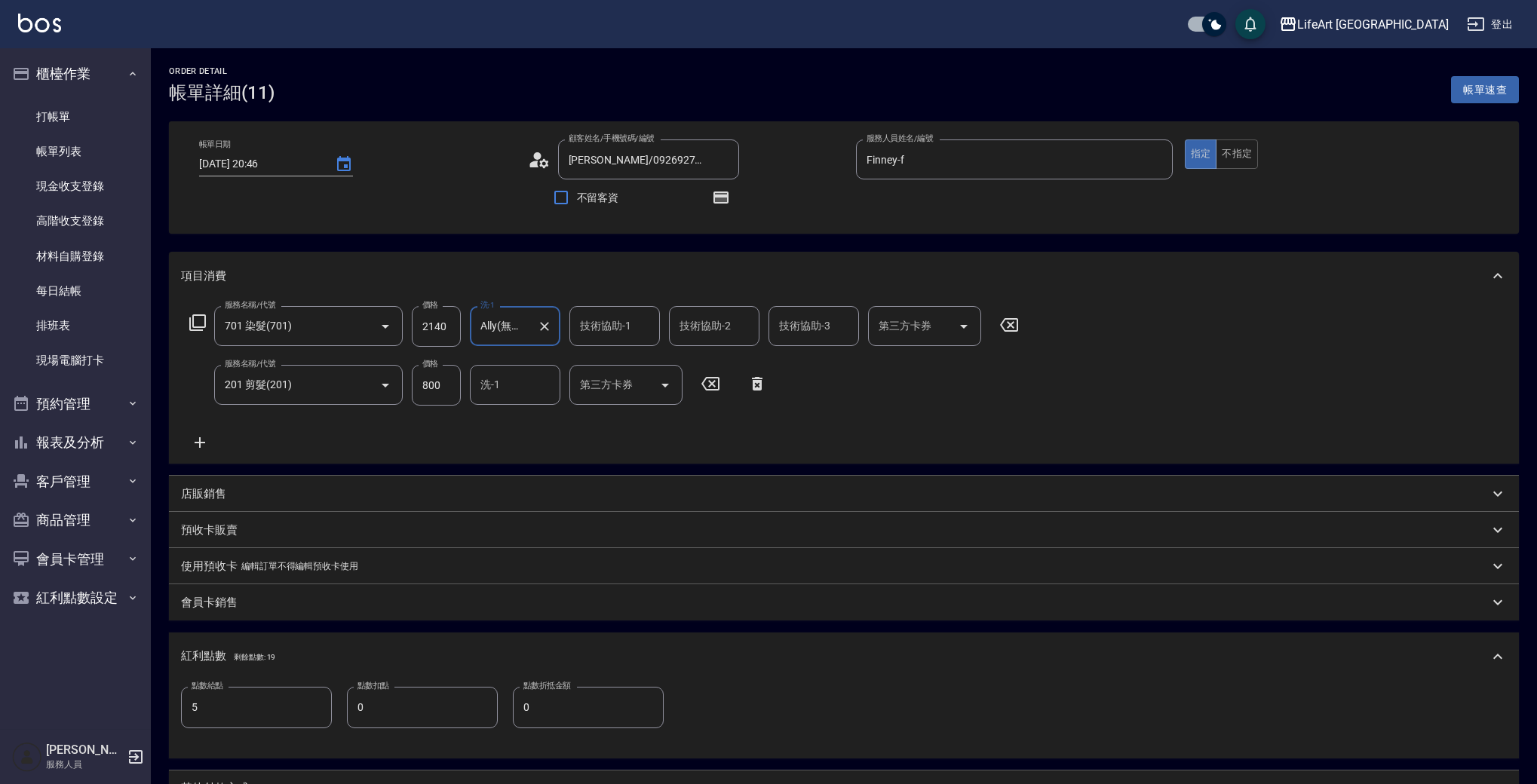
scroll to position [323, 0]
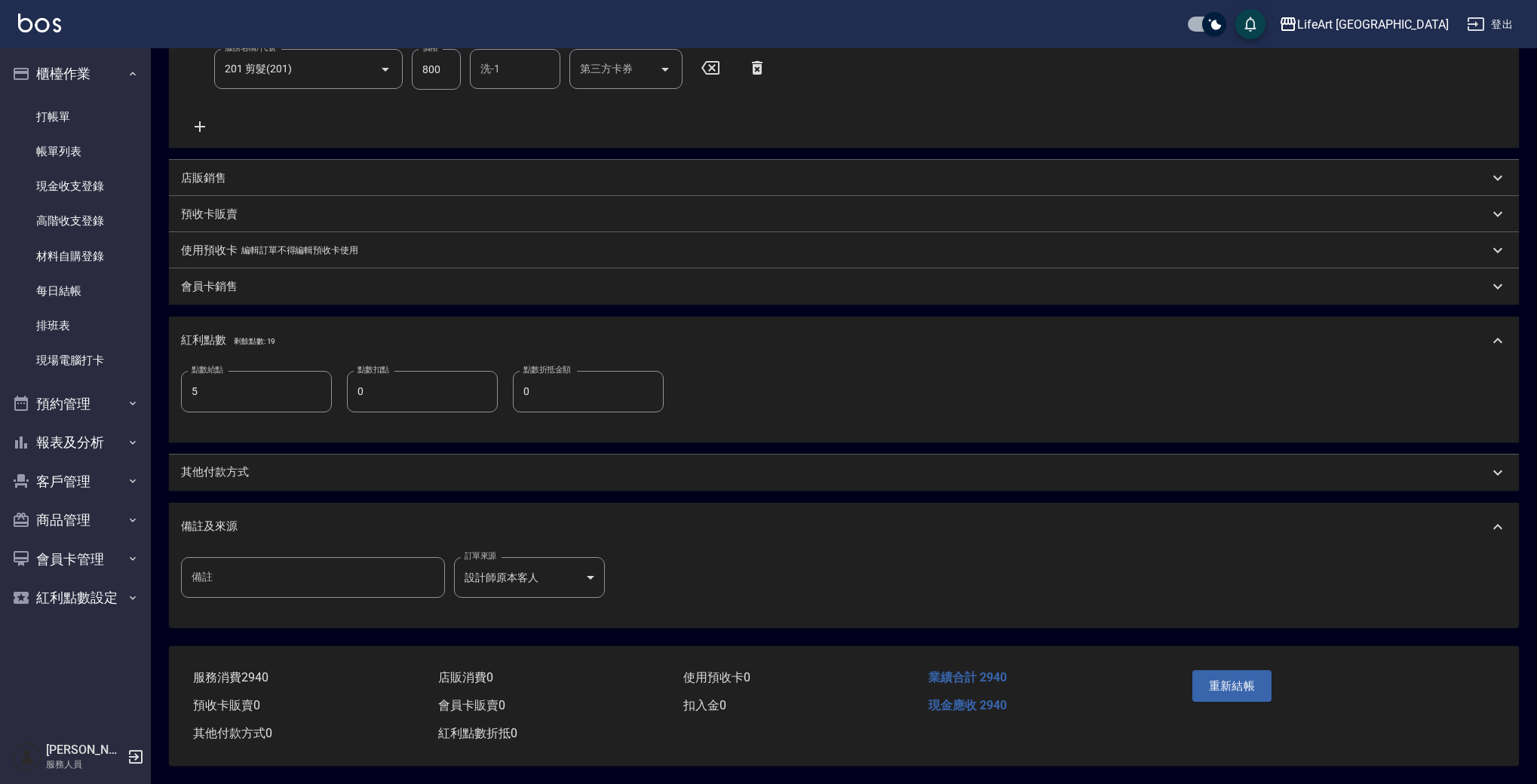
click at [1232, 681] on button "重新結帳" at bounding box center [1233, 686] width 80 height 31
